Goal: Task Accomplishment & Management: Manage account settings

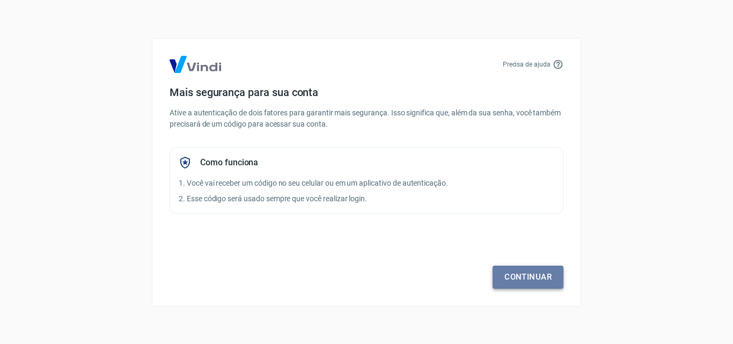
click at [541, 279] on link "Continuar" at bounding box center [527, 277] width 71 height 23
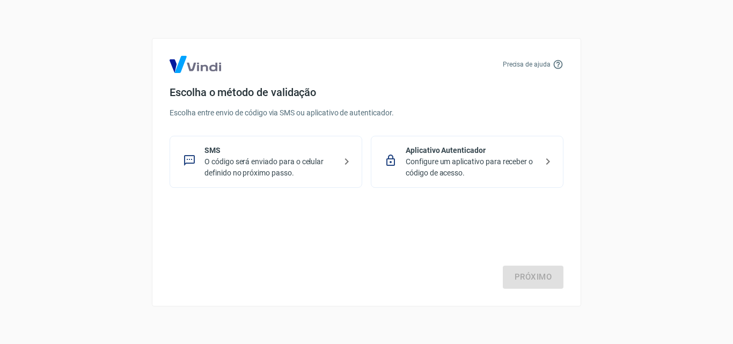
click at [307, 160] on p "O código será enviado para o celular definido no próximo passo." at bounding box center [269, 167] width 131 height 23
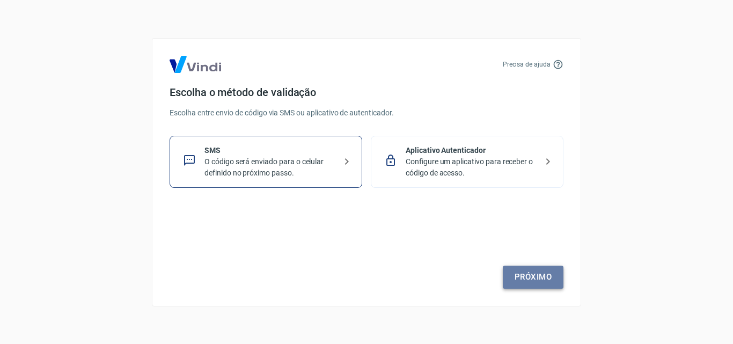
click at [532, 278] on link "Próximo" at bounding box center [533, 277] width 61 height 23
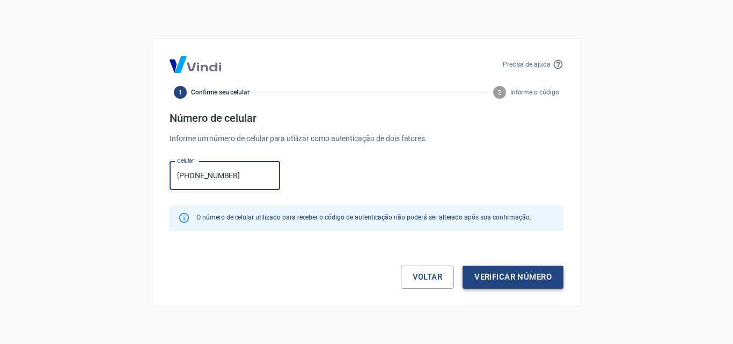
type input "[PHONE_NUMBER]"
click at [522, 272] on button "Verificar número" at bounding box center [512, 277] width 101 height 23
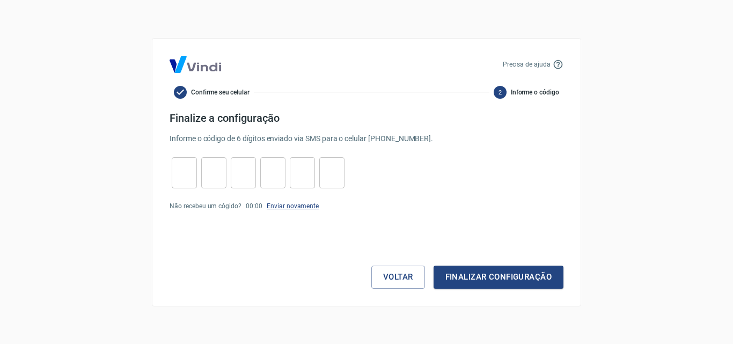
click at [295, 207] on link "Enviar novamente" at bounding box center [293, 206] width 52 height 8
click at [185, 183] on input "tel" at bounding box center [184, 172] width 25 height 23
type input "4"
type input "8"
type input "2"
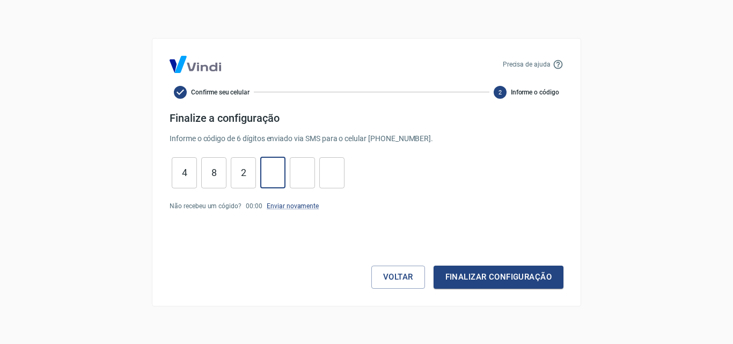
type input "9"
type input "3"
type input "6"
click at [490, 276] on button "Finalizar configuração" at bounding box center [498, 277] width 130 height 23
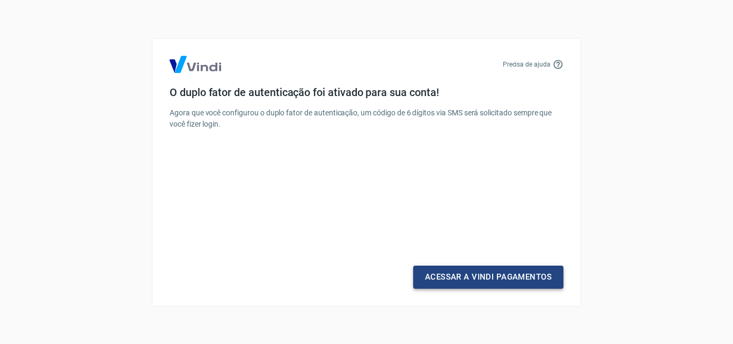
click at [479, 275] on link "Acessar a Vindi Pagamentos" at bounding box center [488, 277] width 150 height 23
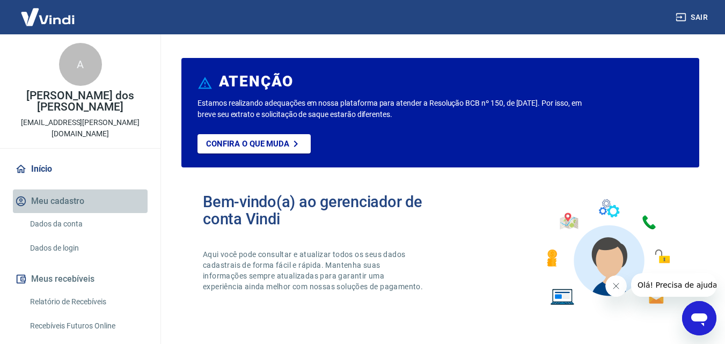
click at [83, 189] on button "Meu cadastro" at bounding box center [80, 201] width 135 height 24
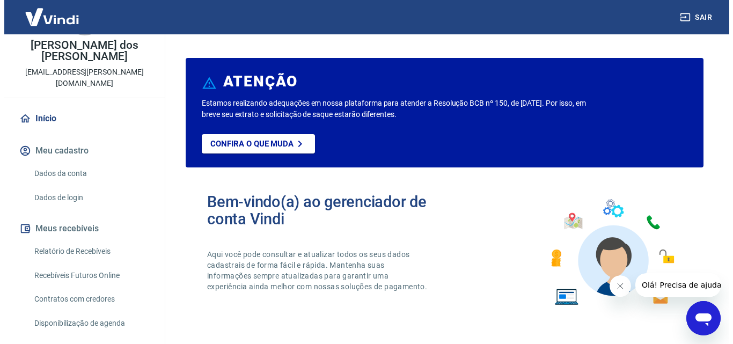
scroll to position [93, 0]
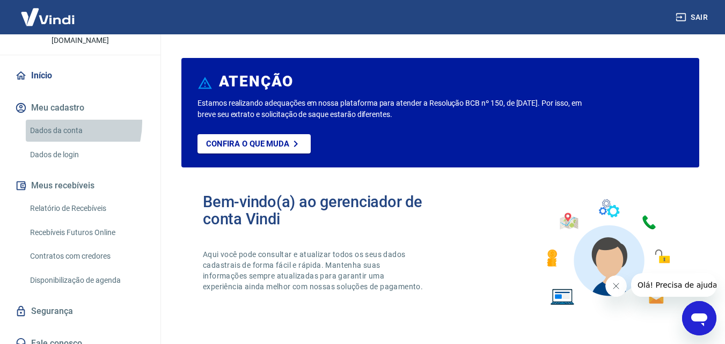
click at [53, 120] on link "Dados da conta" at bounding box center [87, 131] width 122 height 22
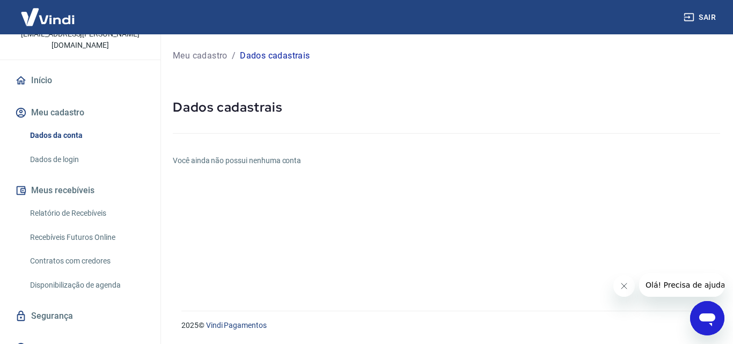
scroll to position [93, 0]
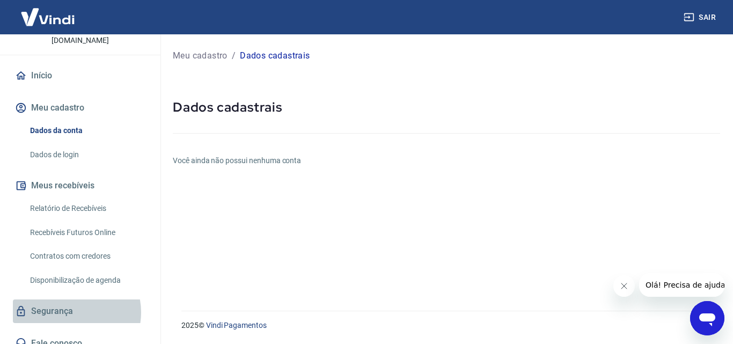
click at [70, 301] on link "Segurança" at bounding box center [80, 311] width 135 height 24
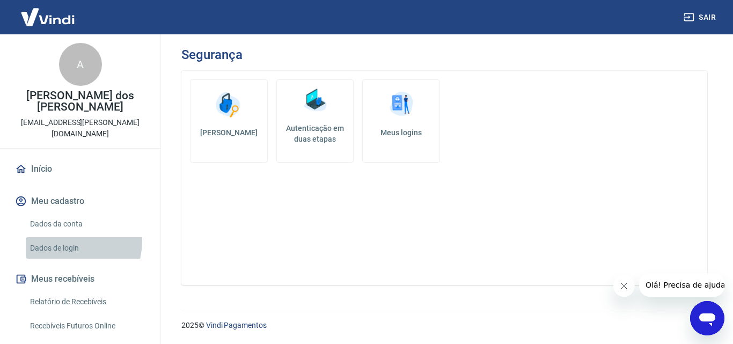
click at [67, 237] on link "Dados de login" at bounding box center [87, 248] width 122 height 22
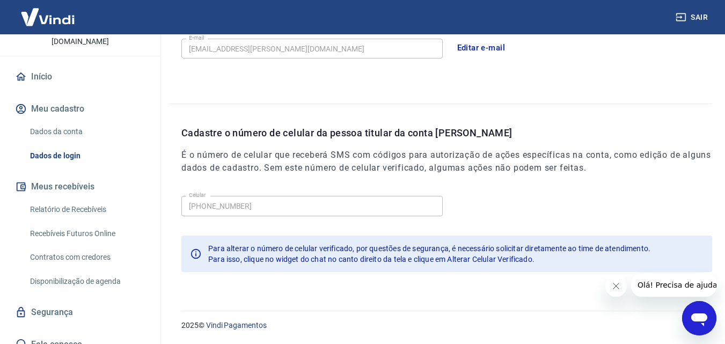
scroll to position [93, 0]
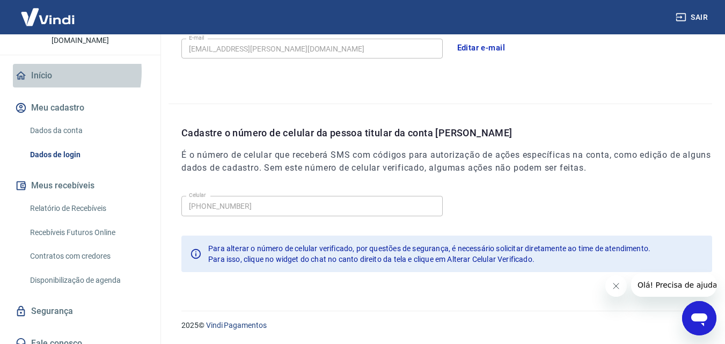
click at [42, 64] on link "Início" at bounding box center [80, 76] width 135 height 24
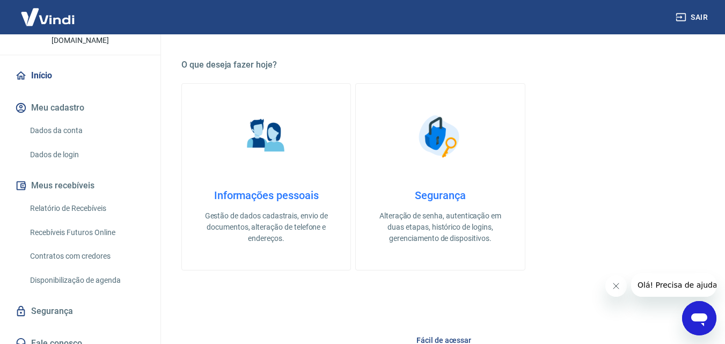
scroll to position [272, 0]
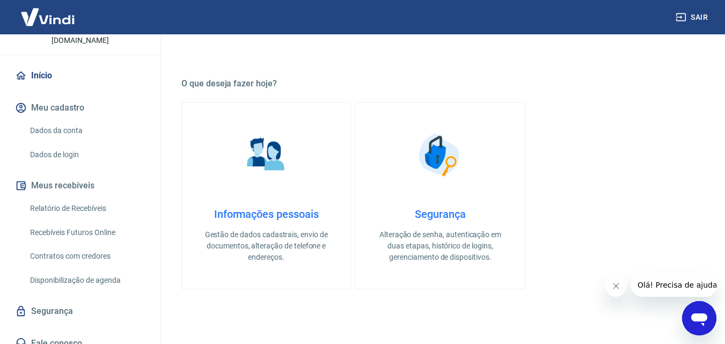
click at [233, 226] on div "Informações pessoais Gestão de dados cadastrais, envio de documentos, alteração…" at bounding box center [266, 235] width 134 height 55
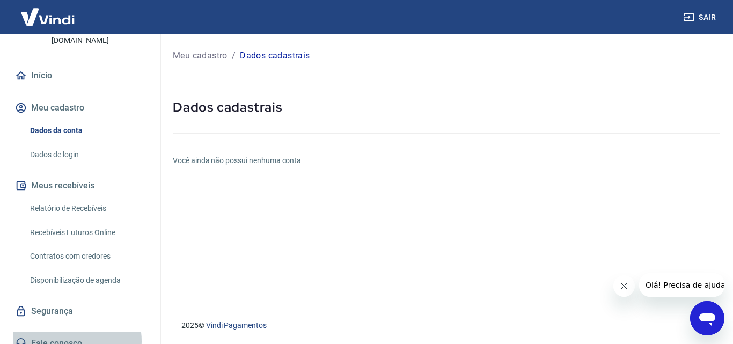
click at [67, 331] on link "Fale conosco" at bounding box center [80, 343] width 135 height 24
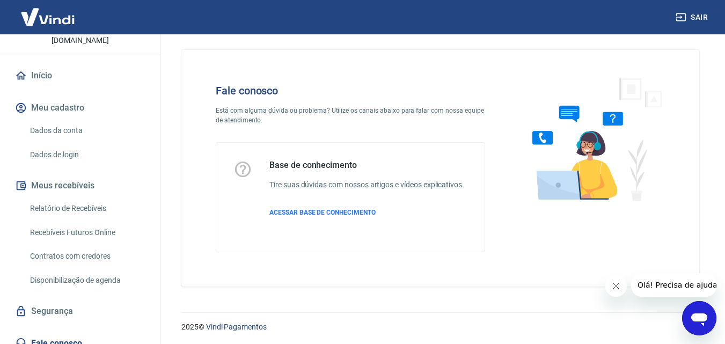
scroll to position [8, 0]
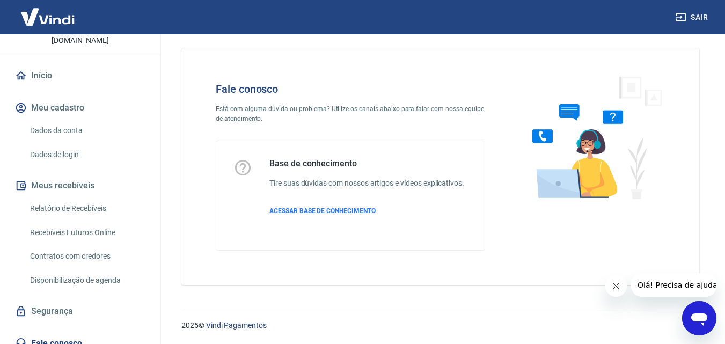
click at [702, 315] on icon "Abrir janela de mensagens" at bounding box center [699, 319] width 16 height 13
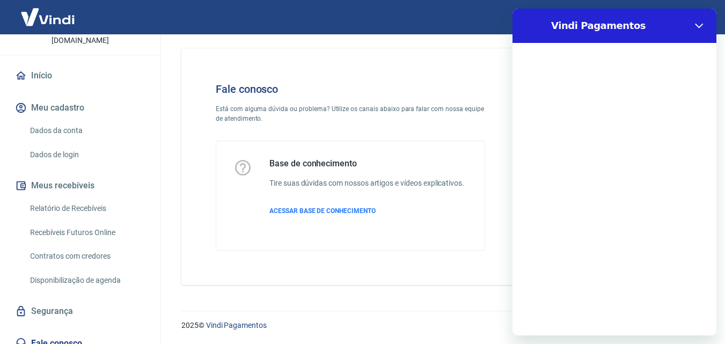
scroll to position [0, 0]
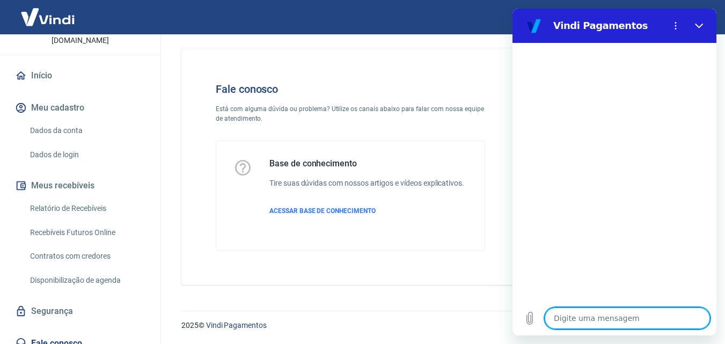
type textarea "B"
type textarea "x"
type textarea "Bo"
type textarea "x"
type textarea "Boa"
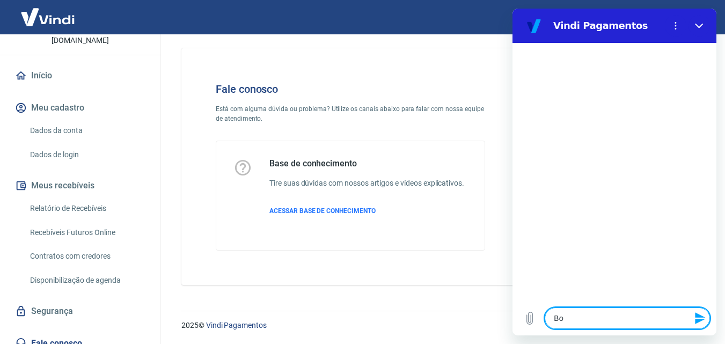
type textarea "x"
type textarea "Boa"
type textarea "x"
type textarea "Boa t"
type textarea "x"
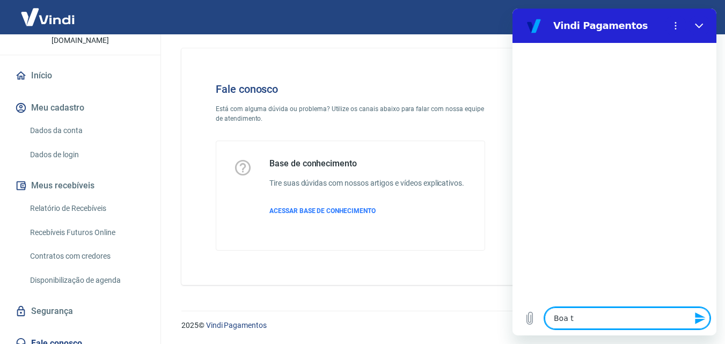
type textarea "Boa ta"
type textarea "x"
type textarea "Boa tar"
type textarea "x"
type textarea "Boa tard"
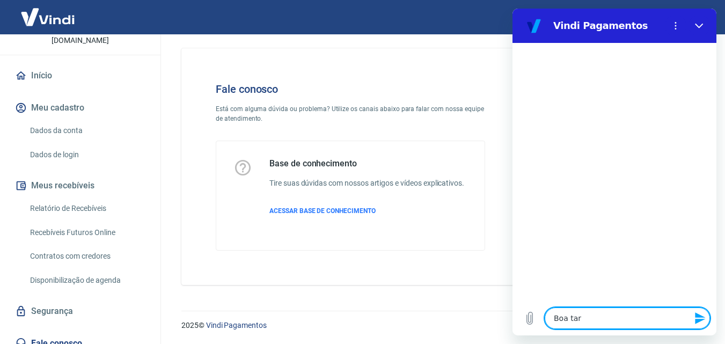
type textarea "x"
type textarea "Boa tarde"
type textarea "x"
type textarea "Boa tarde,"
type textarea "x"
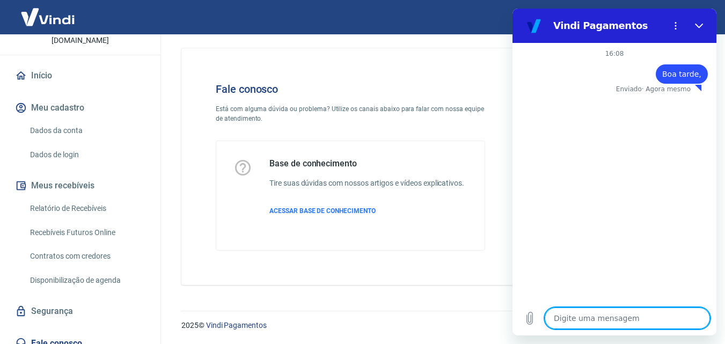
type textarea "x"
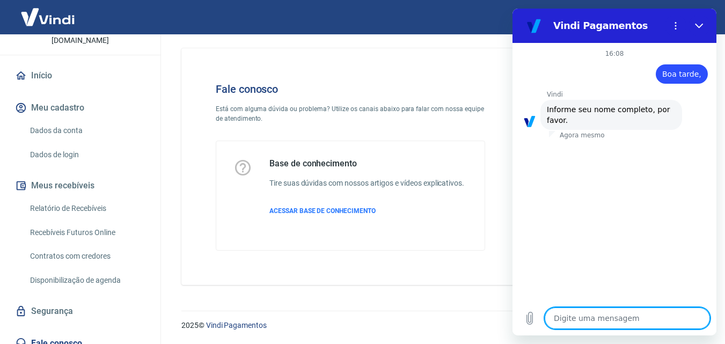
type textarea "A"
type textarea "x"
type textarea "Al"
type textarea "x"
type textarea "Ale"
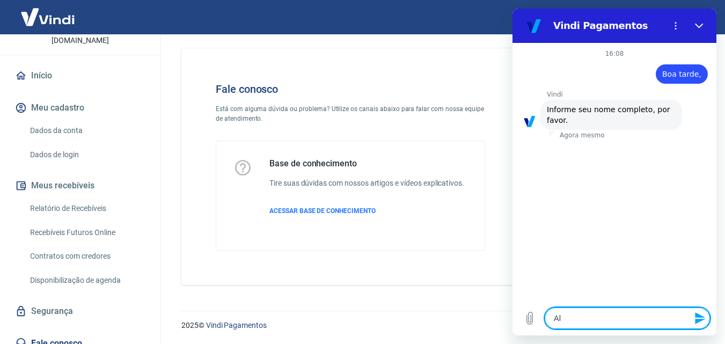
type textarea "x"
type textarea "[PERSON_NAME]"
type textarea "x"
type textarea "Alexs"
type textarea "x"
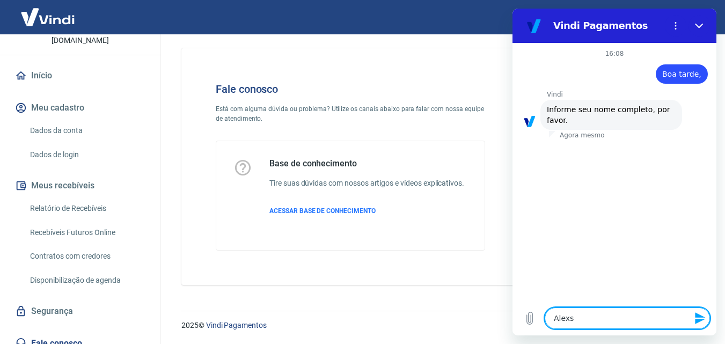
type textarea "[PERSON_NAME]"
type textarea "x"
type textarea "[PERSON_NAME]"
type textarea "x"
type textarea "Alexsand"
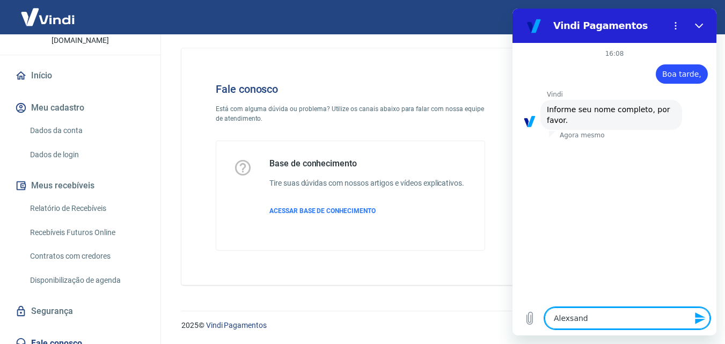
type textarea "x"
type textarea "[PERSON_NAME]"
type textarea "x"
type textarea "[PERSON_NAME]"
type textarea "x"
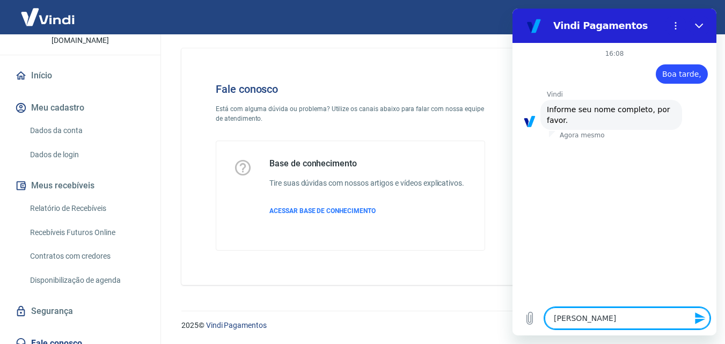
type textarea "[PERSON_NAME]"
type textarea "x"
type textarea "[PERSON_NAME]"
type textarea "x"
type textarea "[PERSON_NAME]"
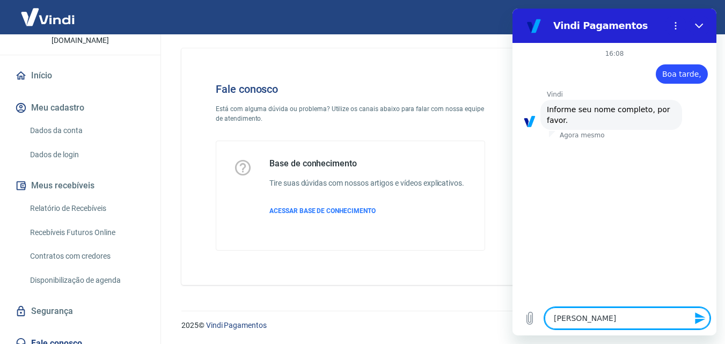
type textarea "x"
type textarea "[PERSON_NAME]"
type textarea "x"
type textarea "[PERSON_NAME]"
type textarea "x"
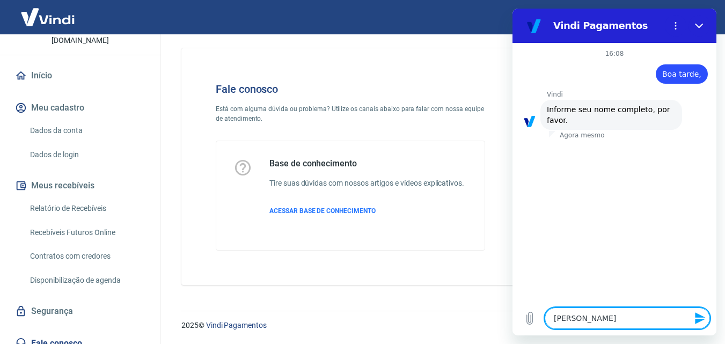
type textarea "[PERSON_NAME]"
type textarea "x"
type textarea "[PERSON_NAME]"
type textarea "x"
type textarea "[PERSON_NAME]"
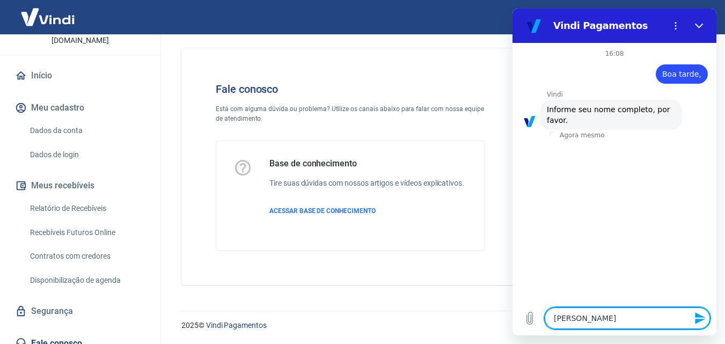
type textarea "x"
type textarea "[PERSON_NAME]"
type textarea "x"
type textarea "[PERSON_NAME] d"
type textarea "x"
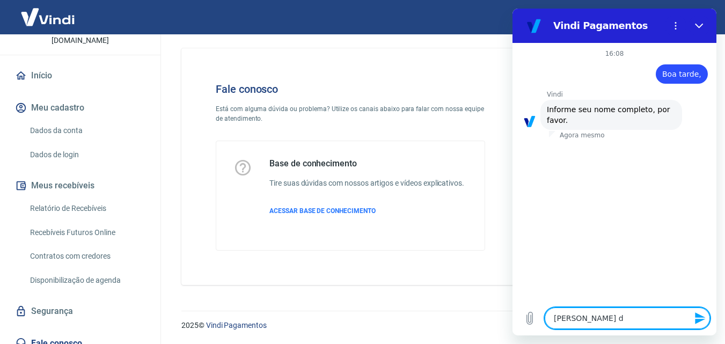
type textarea "[PERSON_NAME] do"
type textarea "x"
type textarea "[PERSON_NAME] do"
type textarea "x"
type textarea "[PERSON_NAME] do"
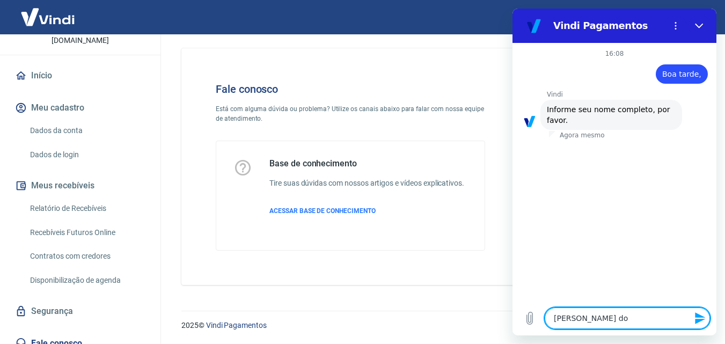
type textarea "x"
type textarea "[PERSON_NAME] dos"
type textarea "x"
type textarea "[PERSON_NAME] dos"
type textarea "x"
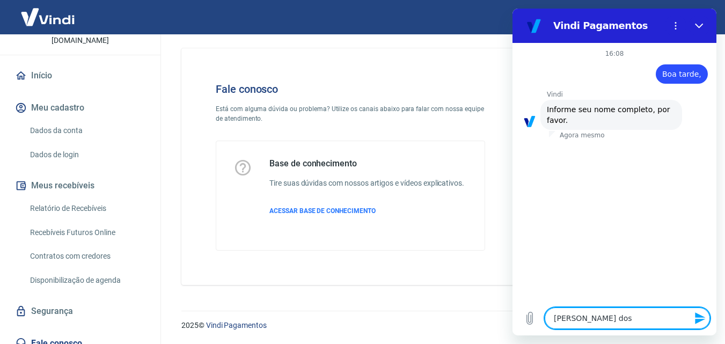
type textarea "[PERSON_NAME] dos S"
type textarea "x"
type textarea "[PERSON_NAME] dos Sa"
type textarea "x"
type textarea "[PERSON_NAME] dos San"
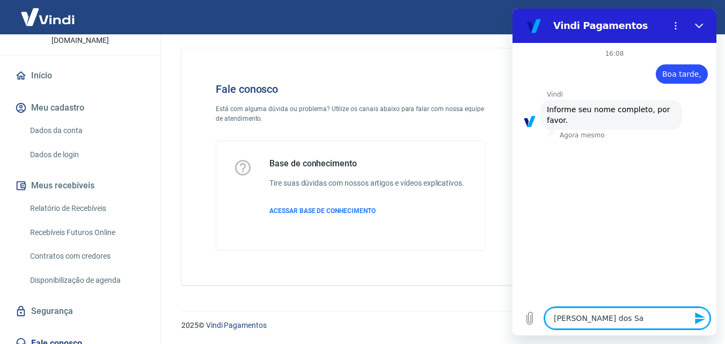
type textarea "x"
type textarea "[PERSON_NAME] dos Sant"
type textarea "x"
type textarea "[PERSON_NAME] dos Santo"
type textarea "x"
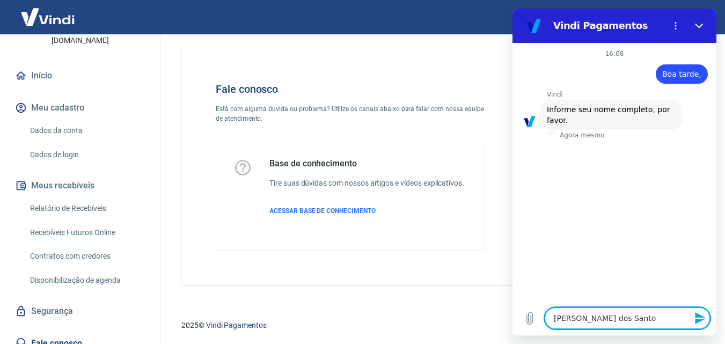
type textarea "[PERSON_NAME] dos [PERSON_NAME]"
type textarea "x"
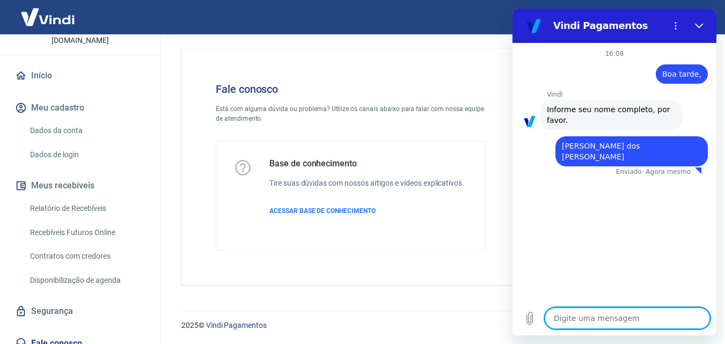
type textarea "x"
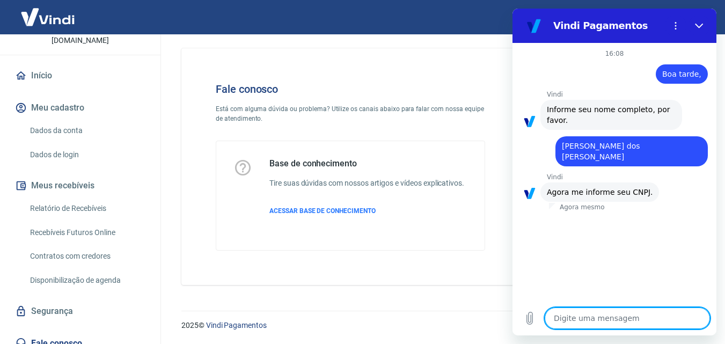
type textarea "6"
type textarea "x"
type textarea "61"
type textarea "x"
type textarea "61."
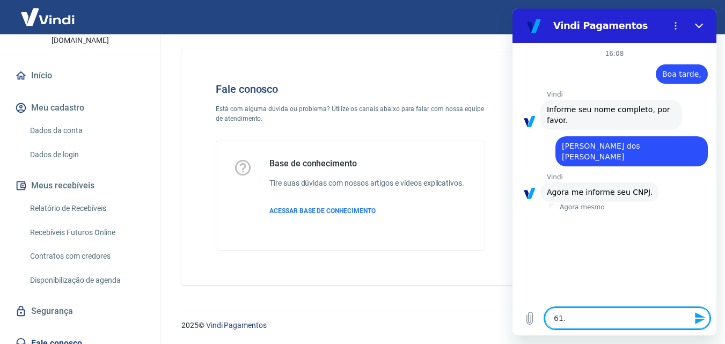
type textarea "x"
type textarea "61.5"
type textarea "x"
type textarea "61.50"
type textarea "x"
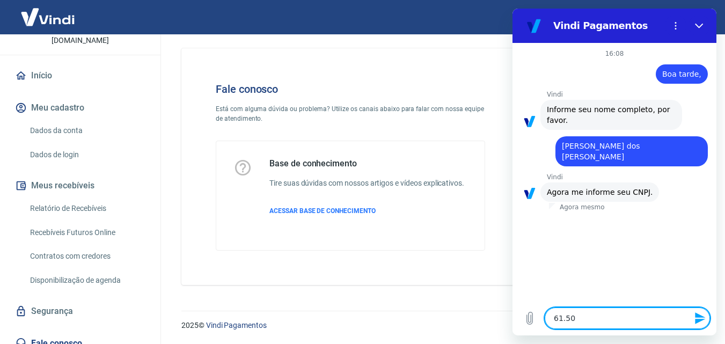
type textarea "61.500"
type textarea "x"
type textarea "61.500."
type textarea "x"
type textarea "61.500.3"
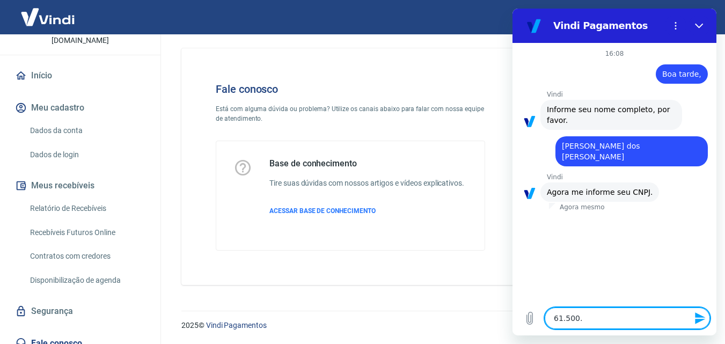
type textarea "x"
type textarea "61.500.35"
type textarea "x"
type textarea "61.500.357"
type textarea "x"
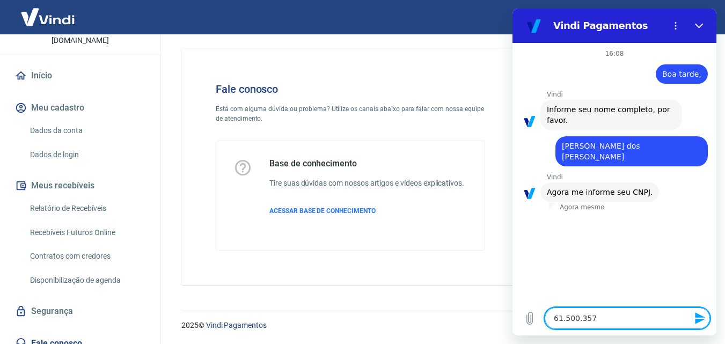
type textarea "61.500.357/"
type textarea "x"
type textarea "61.500.357/0"
type textarea "x"
type textarea "61.500.357/00"
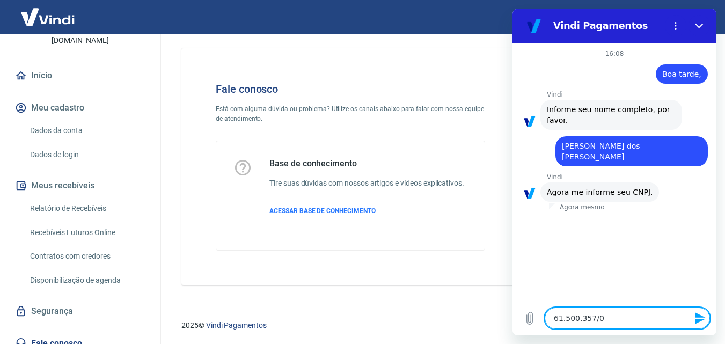
type textarea "x"
type textarea "61.500.357/000"
type textarea "x"
type textarea "61.500.357/0001"
type textarea "x"
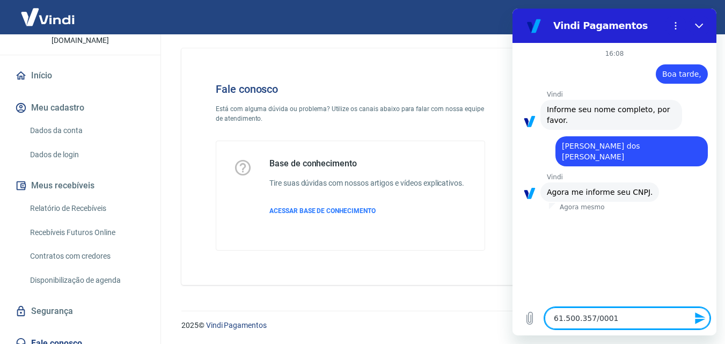
type textarea "61.500.357/0001-"
type textarea "x"
type textarea "61.500.357/0001-2"
type textarea "x"
type textarea "61.500.357/0001-23"
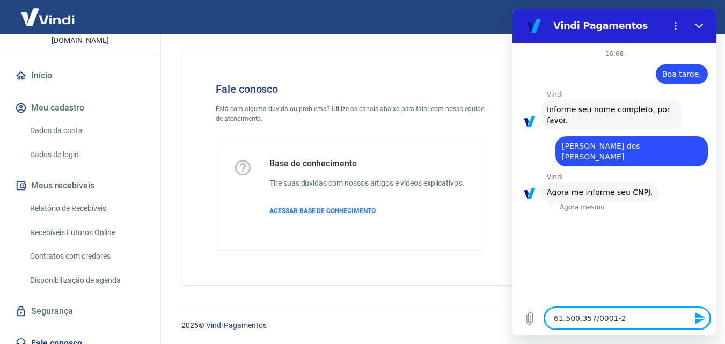
type textarea "x"
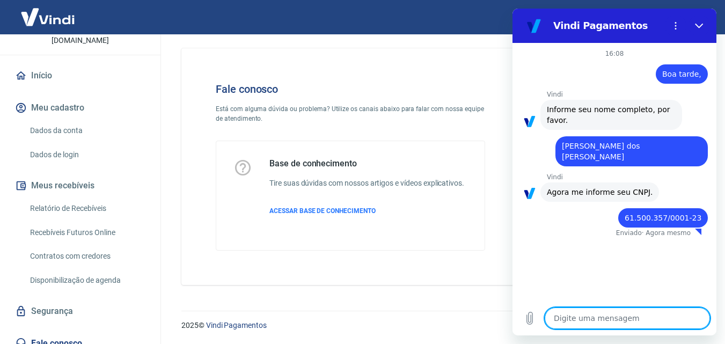
type textarea "x"
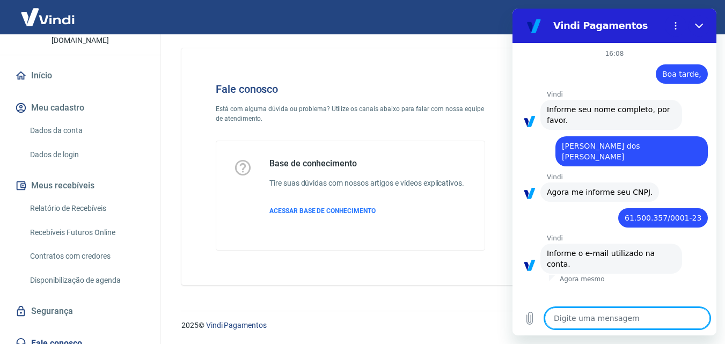
type textarea "a"
type textarea "x"
type textarea "al"
type textarea "x"
type textarea "ale"
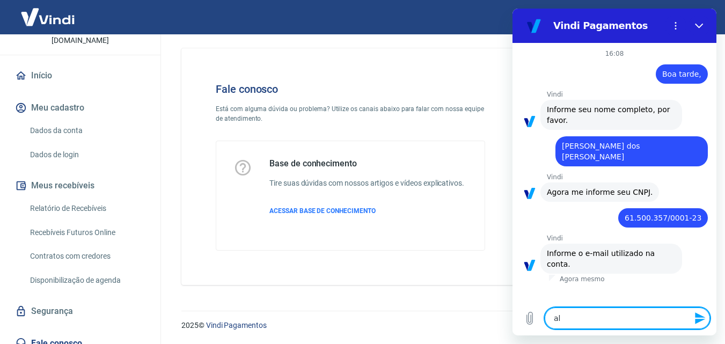
type textarea "x"
type textarea "aleb"
type textarea "x"
type textarea "alebs"
type textarea "x"
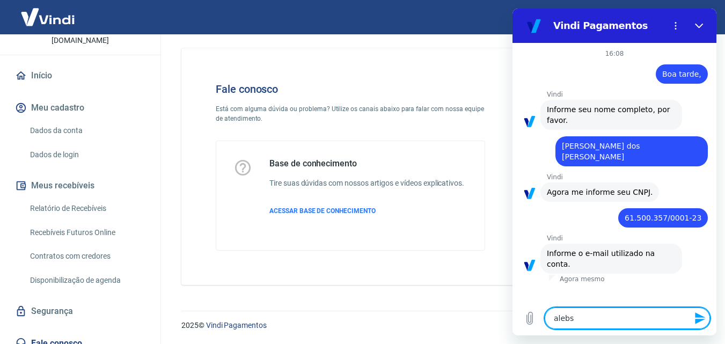
type textarea "alebsv"
type textarea "x"
type textarea "alebsva"
type textarea "x"
type textarea "alebsvar"
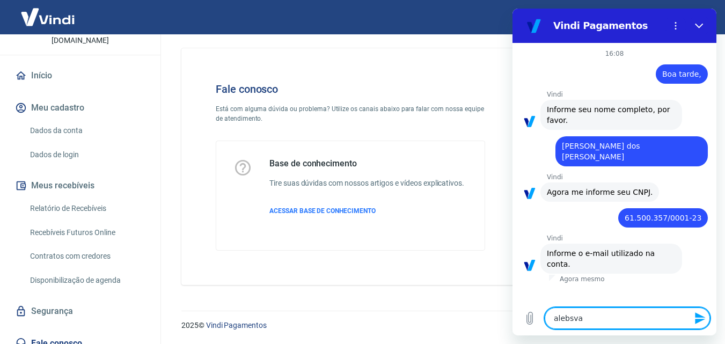
type textarea "x"
type textarea "alebsvari"
type textarea "x"
type textarea "alebsvarie"
type textarea "x"
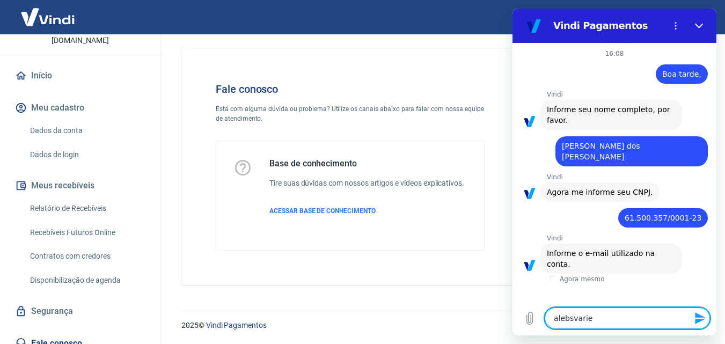
type textarea "alebsvaried"
type textarea "x"
type textarea "alebsvarieda"
type textarea "x"
type textarea "alebsvariedad"
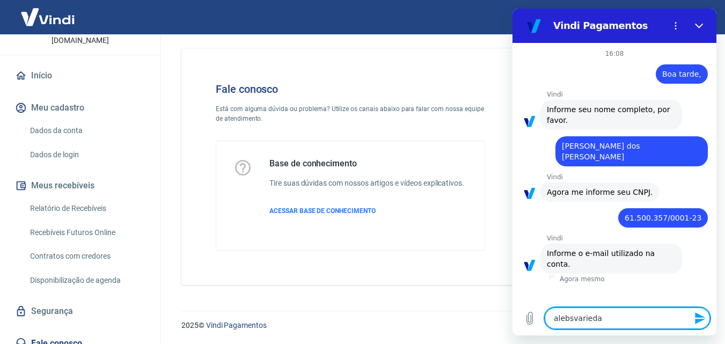
type textarea "x"
type textarea "alebsvariedade"
type textarea "x"
type textarea "alebsvariedades"
type textarea "x"
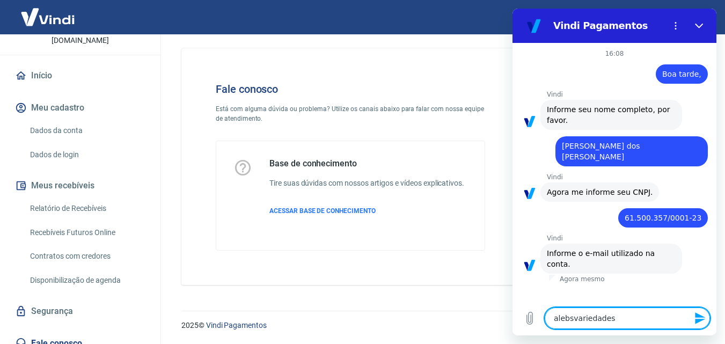
type textarea "alebsvariedades@"
type textarea "x"
type textarea "alebsvariedades@g"
type textarea "x"
type textarea "alebsvariedades@gm"
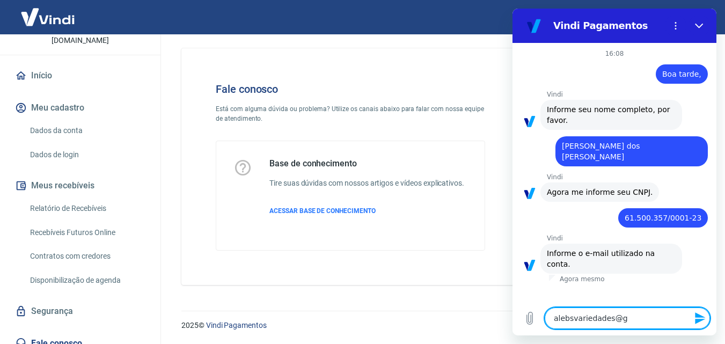
type textarea "x"
type textarea "alebsvariedades@gma"
type textarea "x"
type textarea "alebsvariedades@gmai"
type textarea "x"
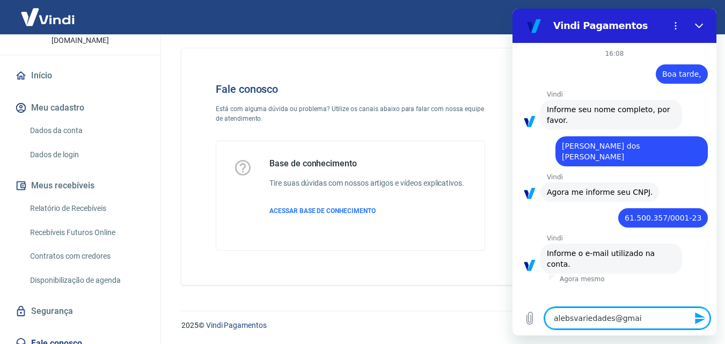
type textarea "[EMAIL_ADDRESS]"
type textarea "x"
type textarea "[EMAIL_ADDRESS]."
type textarea "x"
type textarea "alebsvariedades@gmail.c"
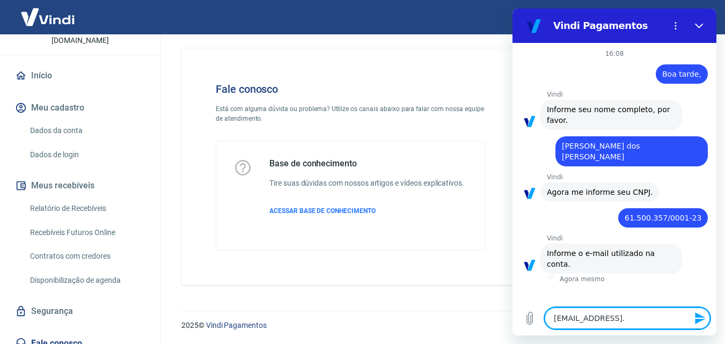
type textarea "x"
type textarea "[EMAIL_ADDRESS][DOMAIN_NAME]"
type textarea "x"
type textarea "[EMAIL_ADDRESS][DOMAIN_NAME]"
type textarea "x"
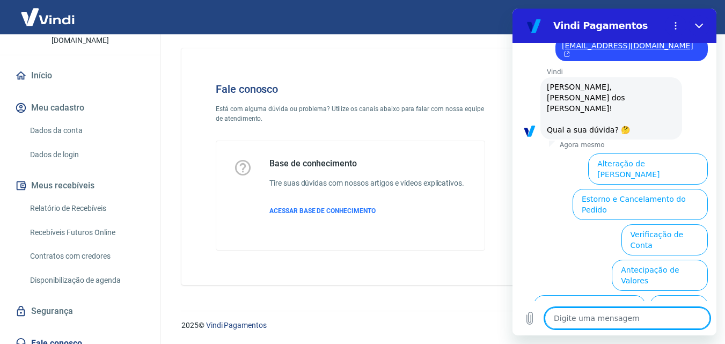
scroll to position [268, 0]
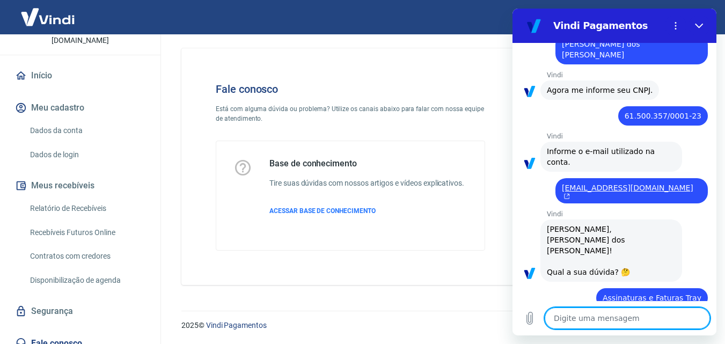
scroll to position [126, 0]
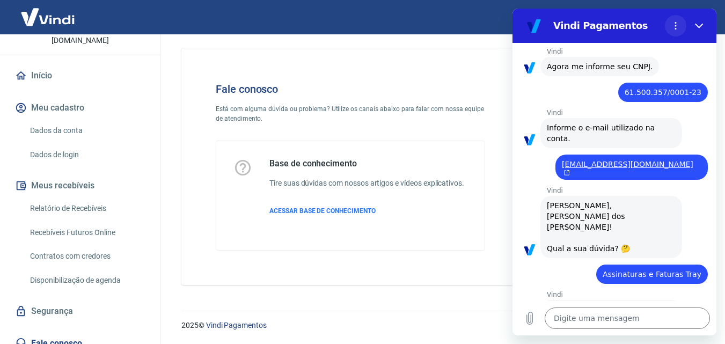
click at [676, 27] on icon "Menu de opções" at bounding box center [675, 25] width 9 height 9
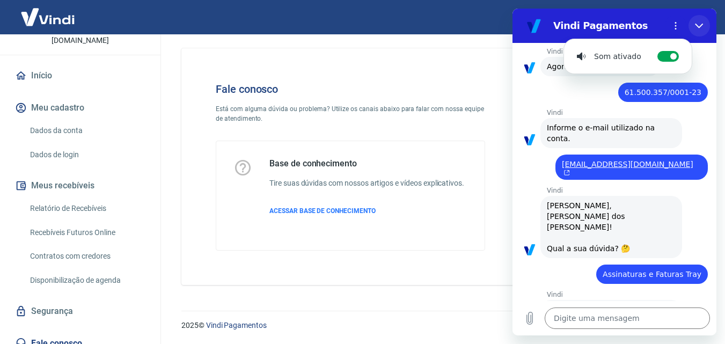
click at [703, 25] on button "Fechar" at bounding box center [698, 25] width 21 height 21
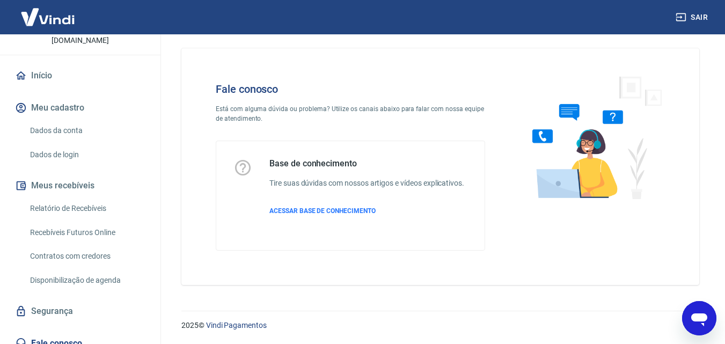
click at [691, 313] on icon "Abrir janela de mensagens" at bounding box center [698, 317] width 19 height 19
type textarea "x"
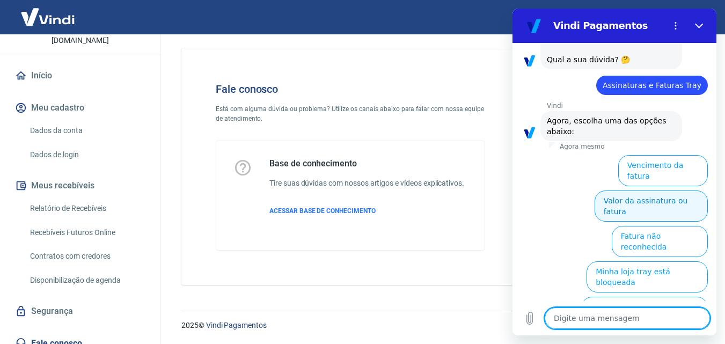
scroll to position [340, 0]
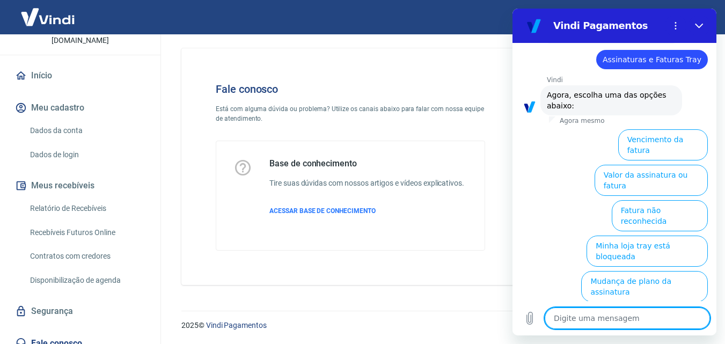
click at [655, 310] on textarea at bounding box center [626, 317] width 165 height 21
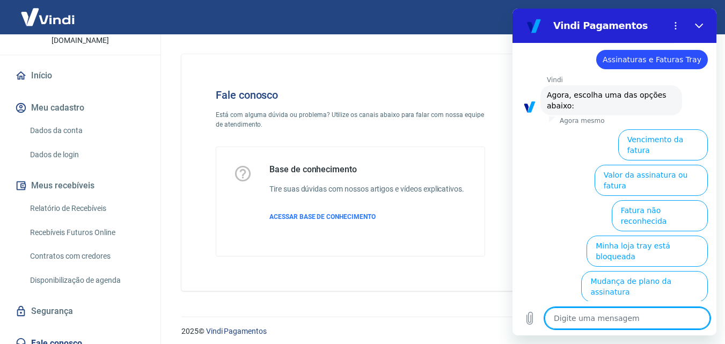
scroll to position [0, 0]
type textarea "E"
type textarea "x"
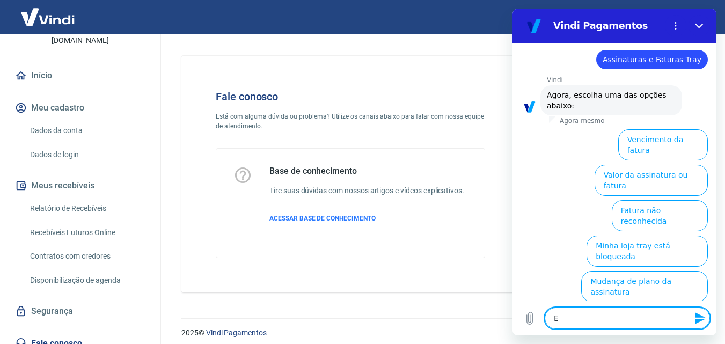
type textarea "Er"
type textarea "x"
type textarea "Err"
type textarea "x"
type textarea "Erro"
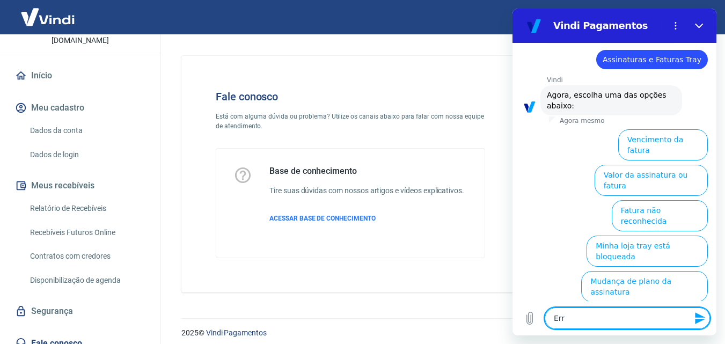
type textarea "x"
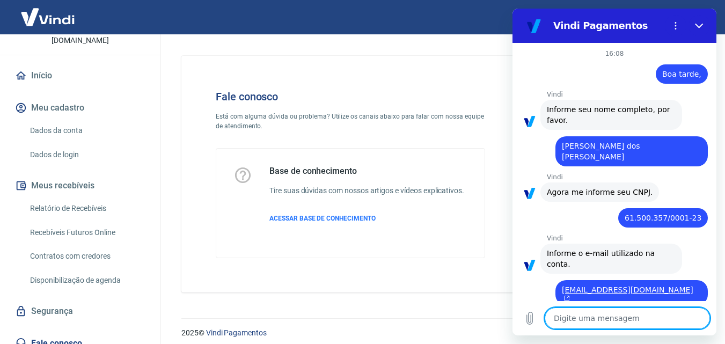
type textarea "x"
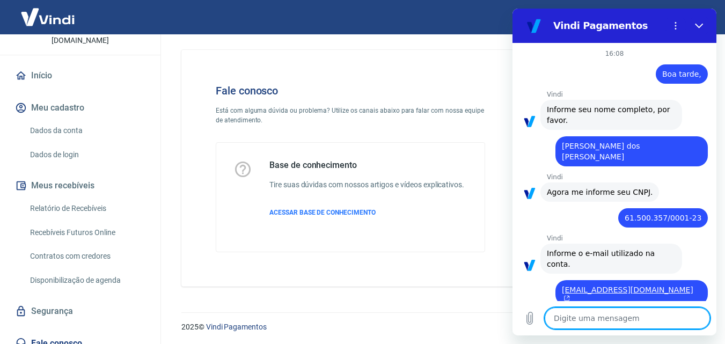
scroll to position [8, 0]
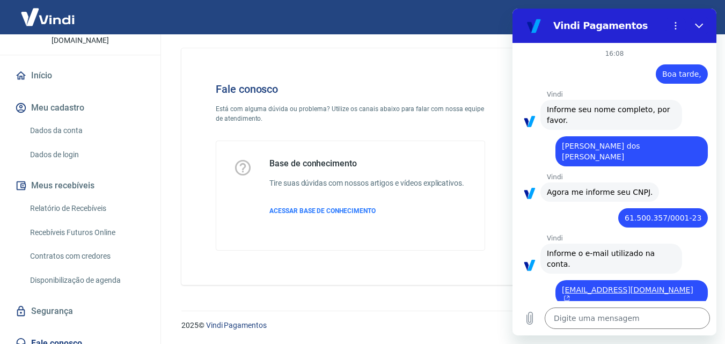
click at [63, 120] on link "Dados da conta" at bounding box center [87, 131] width 122 height 22
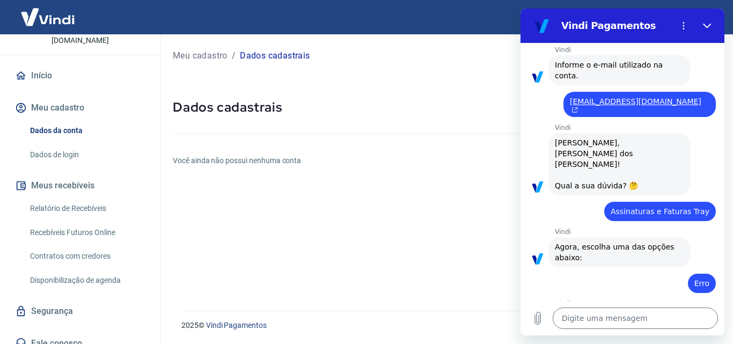
scroll to position [201, 0]
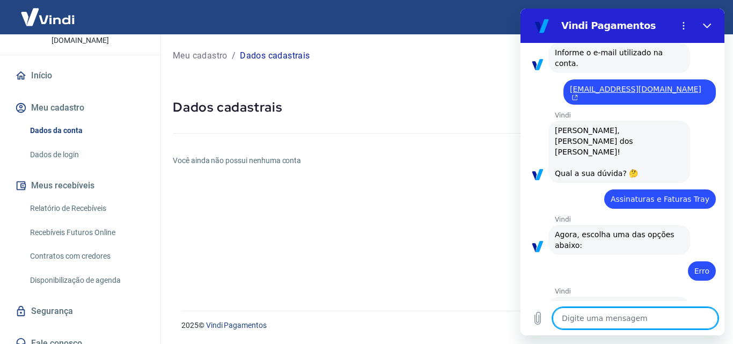
click at [587, 311] on textarea at bounding box center [634, 317] width 165 height 21
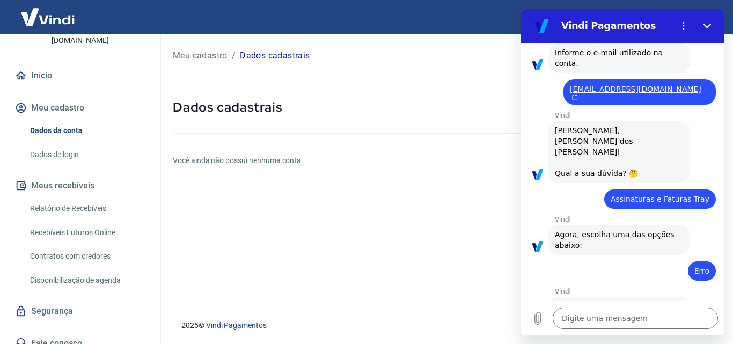
click at [664, 195] on span "Assinaturas e Faturas Tray" at bounding box center [659, 199] width 99 height 9
click at [605, 230] on span "Agora, escolha uma das opções abaixo:" at bounding box center [616, 239] width 122 height 19
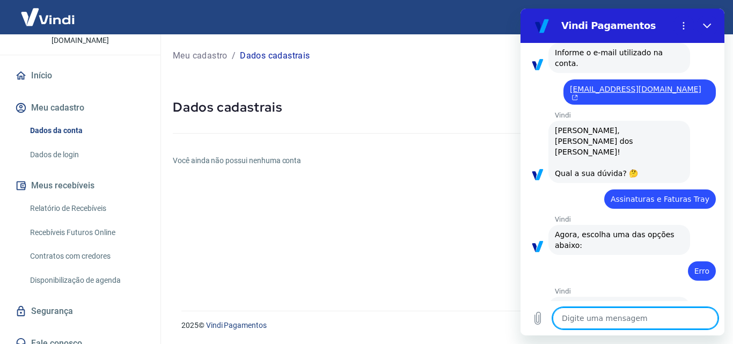
click at [600, 311] on textarea at bounding box center [634, 317] width 165 height 21
type textarea "."
type textarea "x"
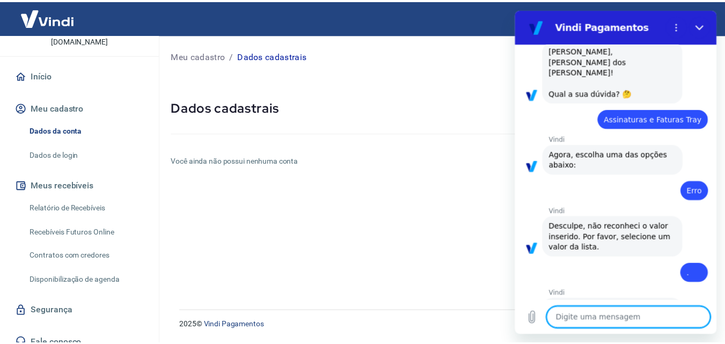
scroll to position [283, 0]
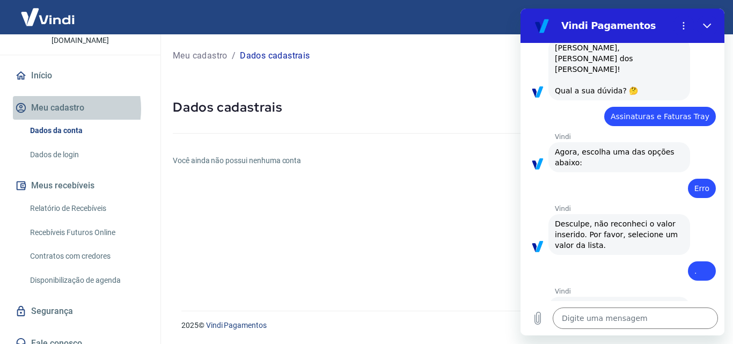
click at [55, 98] on button "Meu cadastro" at bounding box center [80, 108] width 135 height 24
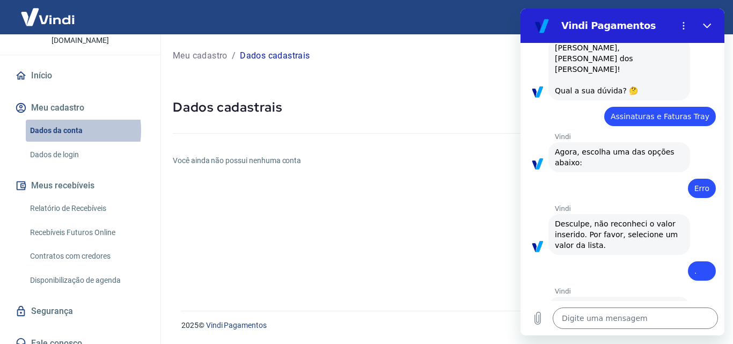
click at [58, 120] on link "Dados da conta" at bounding box center [87, 131] width 122 height 22
click at [61, 144] on link "Dados de login" at bounding box center [87, 155] width 122 height 22
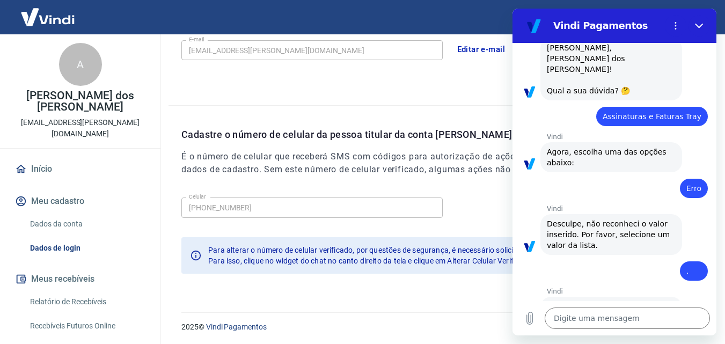
scroll to position [343, 0]
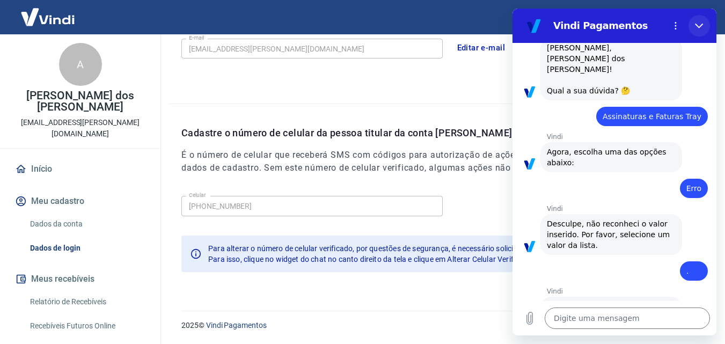
drag, startPoint x: 700, startPoint y: 24, endPoint x: 1211, endPoint y: 32, distance: 511.3
click at [700, 24] on icon "Fechar" at bounding box center [699, 25] width 9 height 9
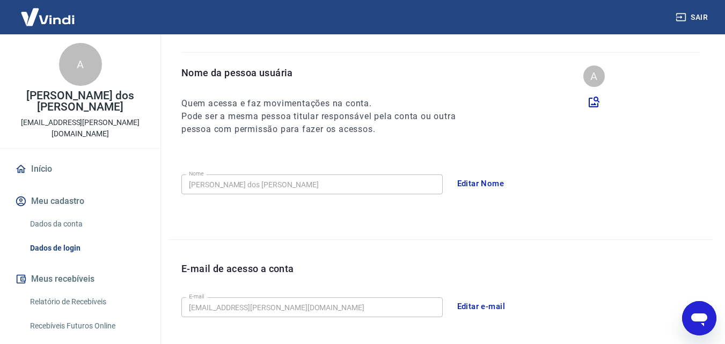
scroll to position [21, 0]
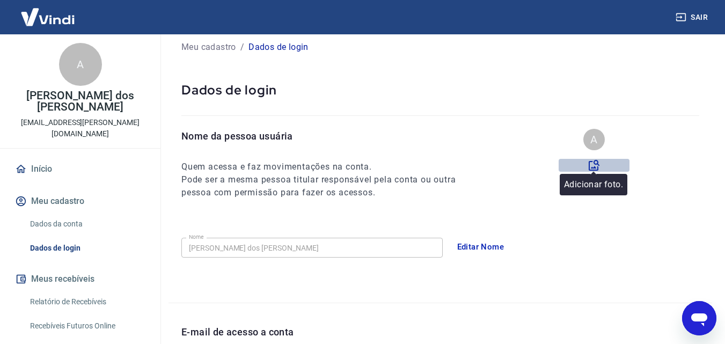
click at [594, 160] on icon at bounding box center [593, 165] width 11 height 11
click at [0, 0] on input "file" at bounding box center [0, 0] width 0 height 0
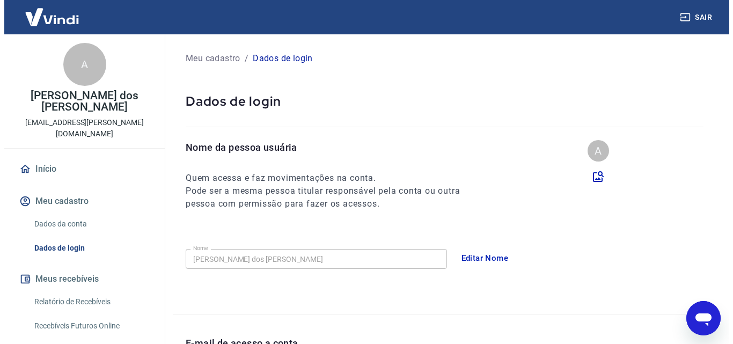
scroll to position [0, 0]
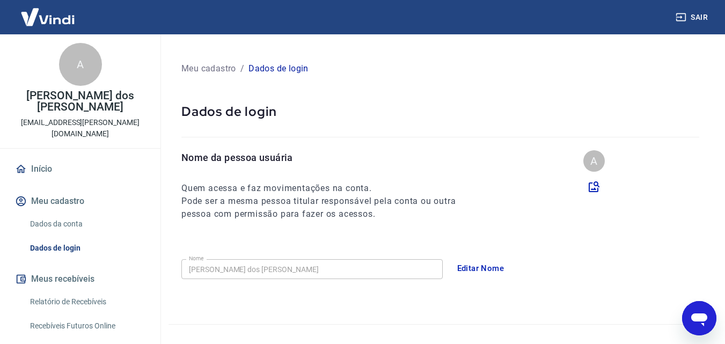
click at [45, 213] on link "Dados da conta" at bounding box center [87, 224] width 122 height 22
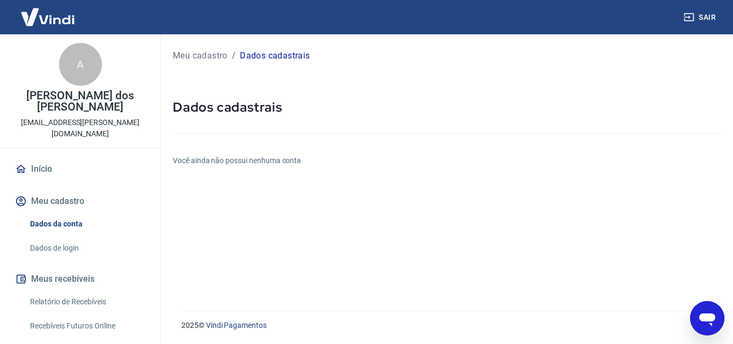
click at [39, 157] on link "Início" at bounding box center [80, 169] width 135 height 24
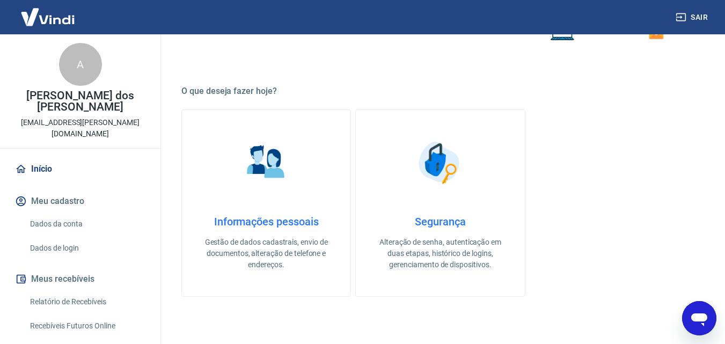
scroll to position [268, 0]
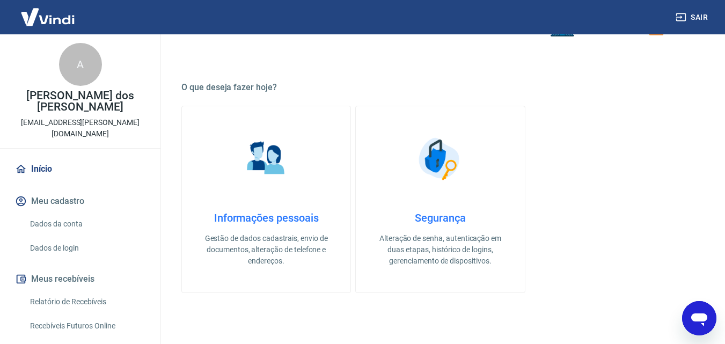
click at [294, 216] on h4 "Informações pessoais" at bounding box center [266, 217] width 134 height 13
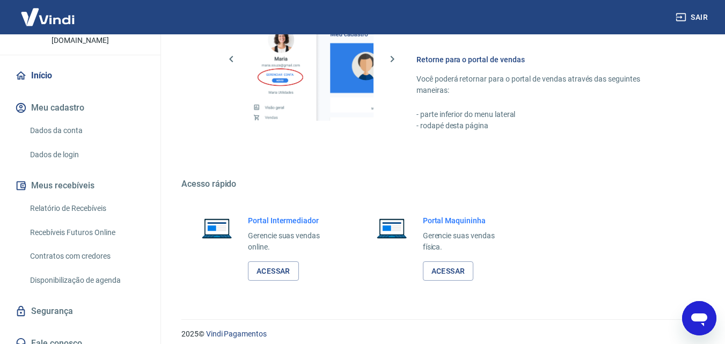
scroll to position [647, 0]
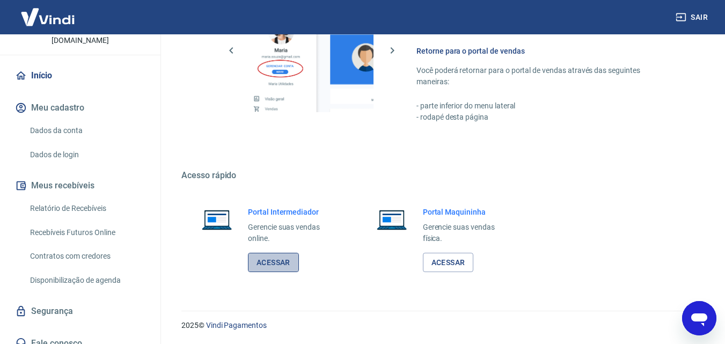
click at [265, 261] on link "Acessar" at bounding box center [273, 263] width 51 height 20
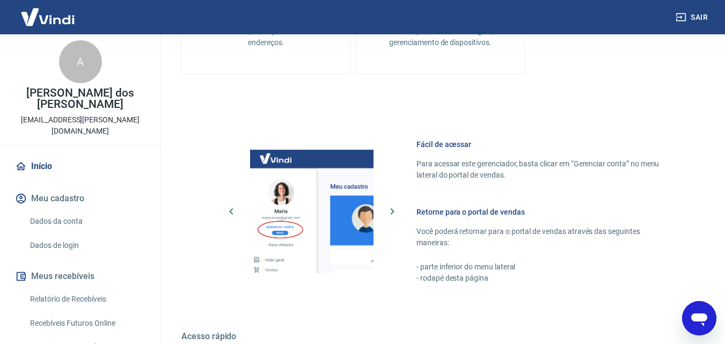
scroll to position [0, 0]
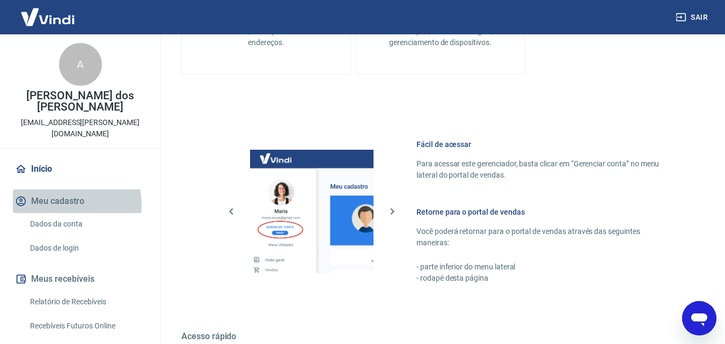
click at [55, 194] on button "Meu cadastro" at bounding box center [80, 201] width 135 height 24
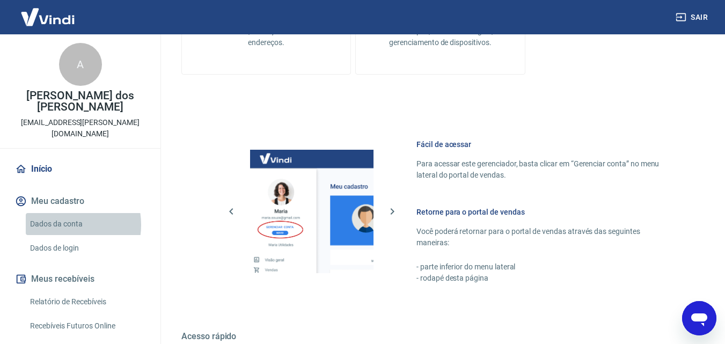
click at [61, 213] on link "Dados da conta" at bounding box center [87, 224] width 122 height 22
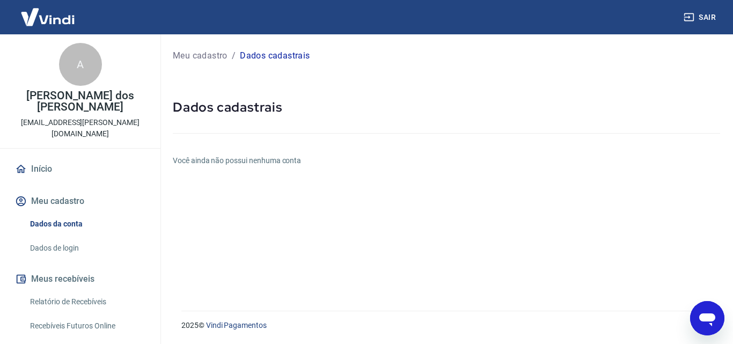
type textarea "x"
